Goal: Communication & Community: Answer question/provide support

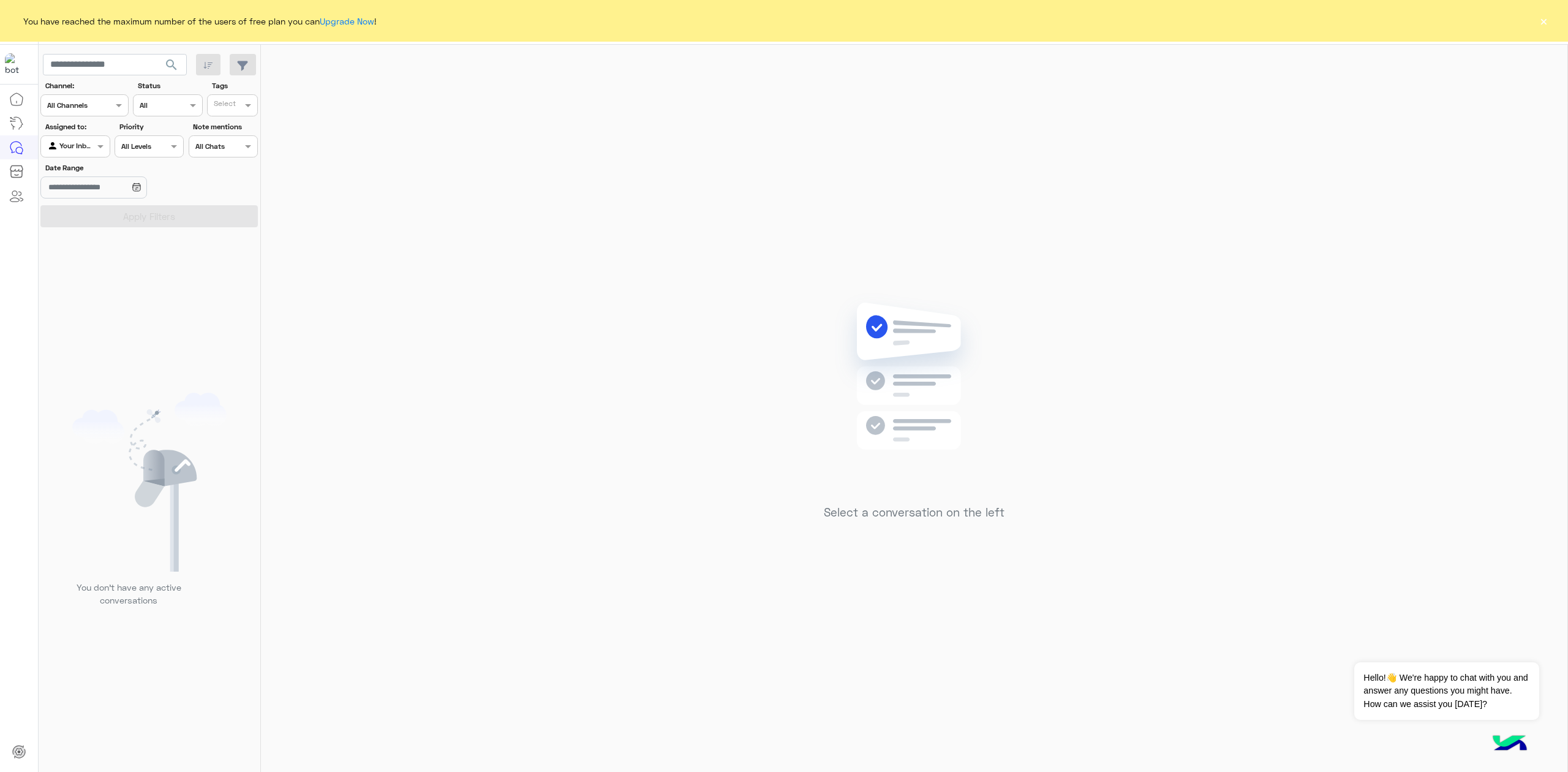
click at [1538, 20] on button "×" at bounding box center [1542, 20] width 12 height 12
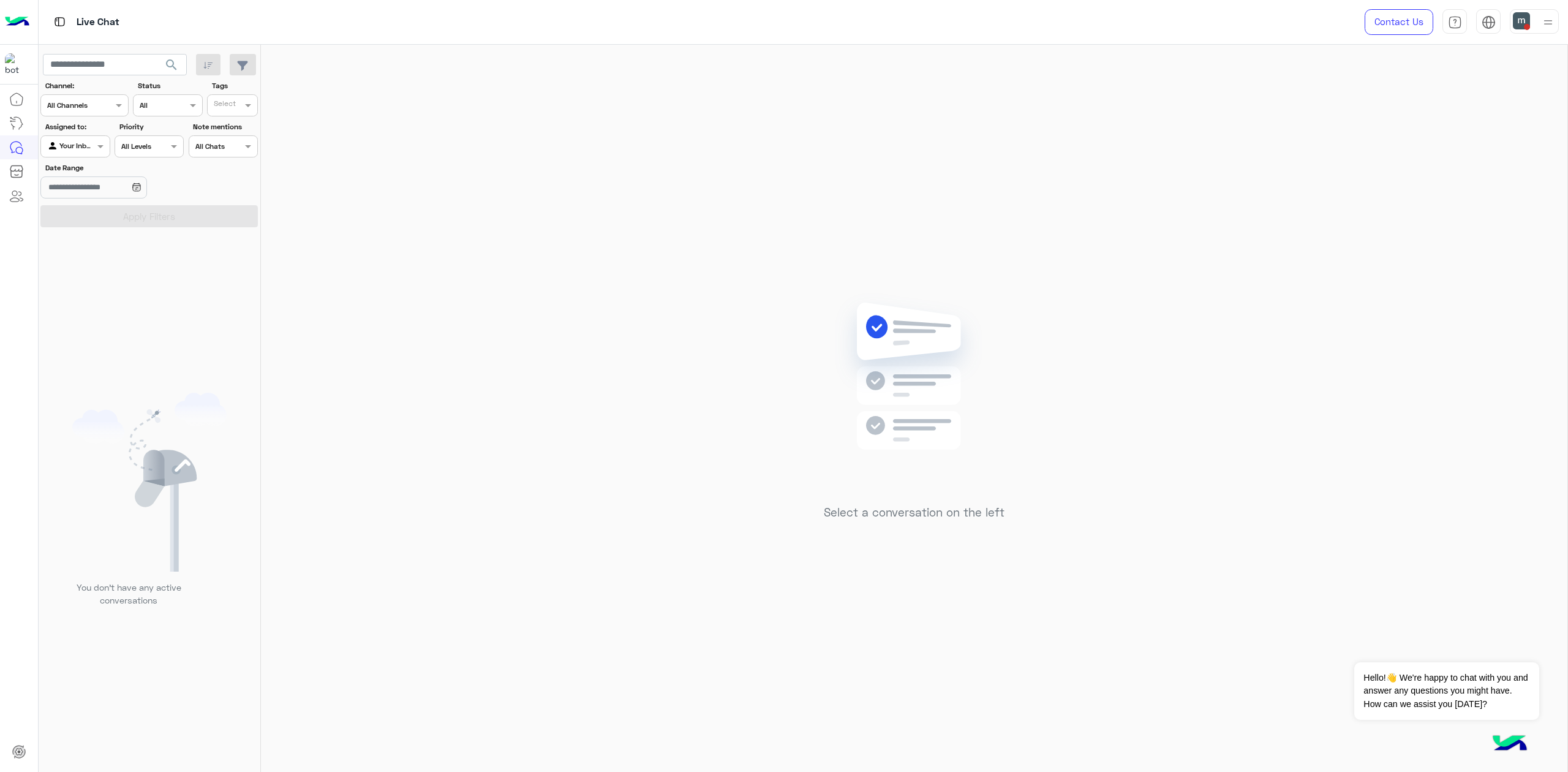
click at [1532, 23] on div at bounding box center [1534, 21] width 49 height 24
click at [1520, 181] on label "Offline" at bounding box center [1482, 173] width 133 height 22
